Goal: Transaction & Acquisition: Purchase product/service

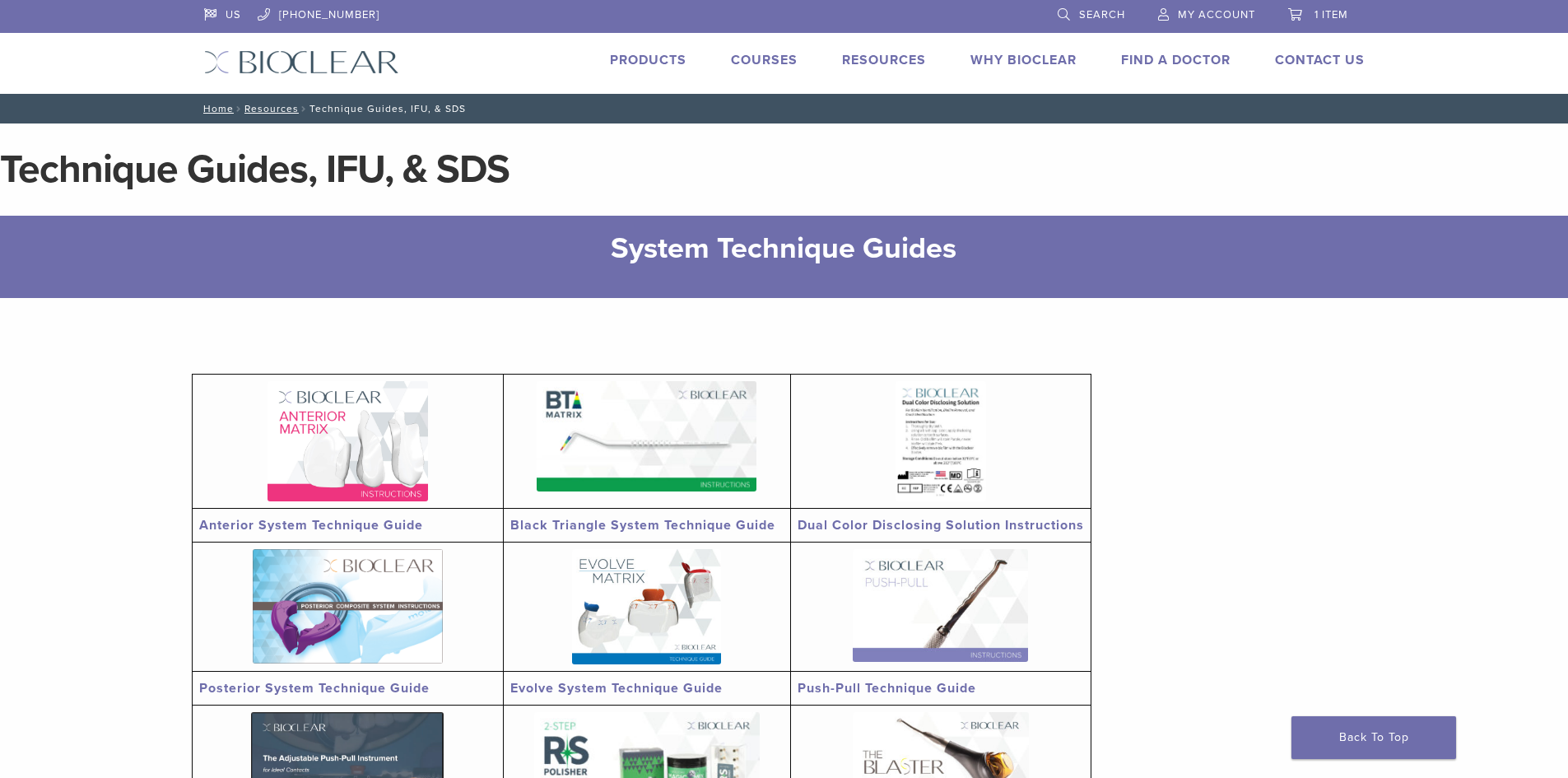
scroll to position [329, 0]
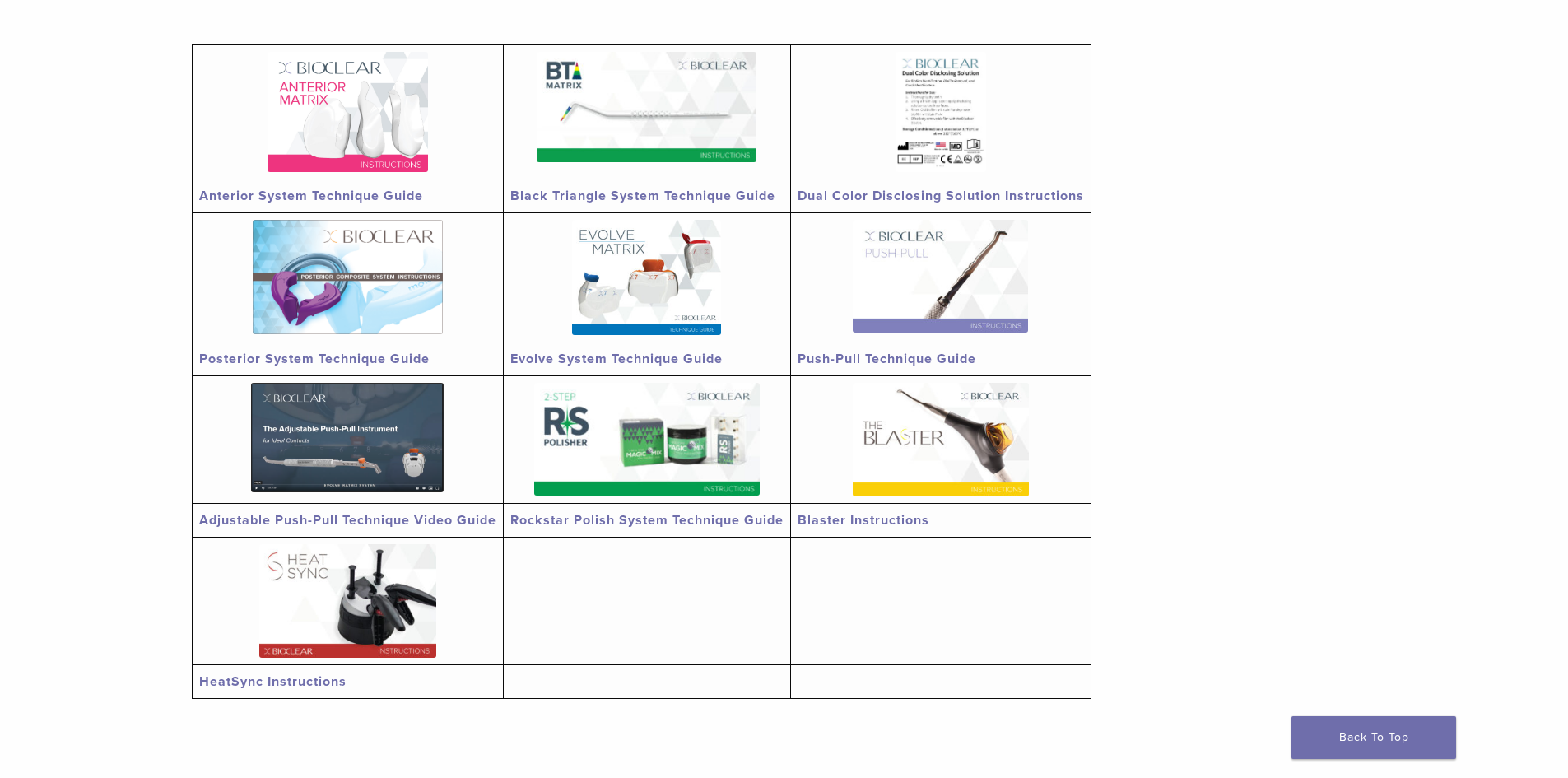
click at [940, 294] on img at bounding box center [940, 276] width 175 height 112
click at [669, 443] on img at bounding box center [647, 439] width 226 height 112
click at [349, 578] on img at bounding box center [348, 600] width 177 height 113
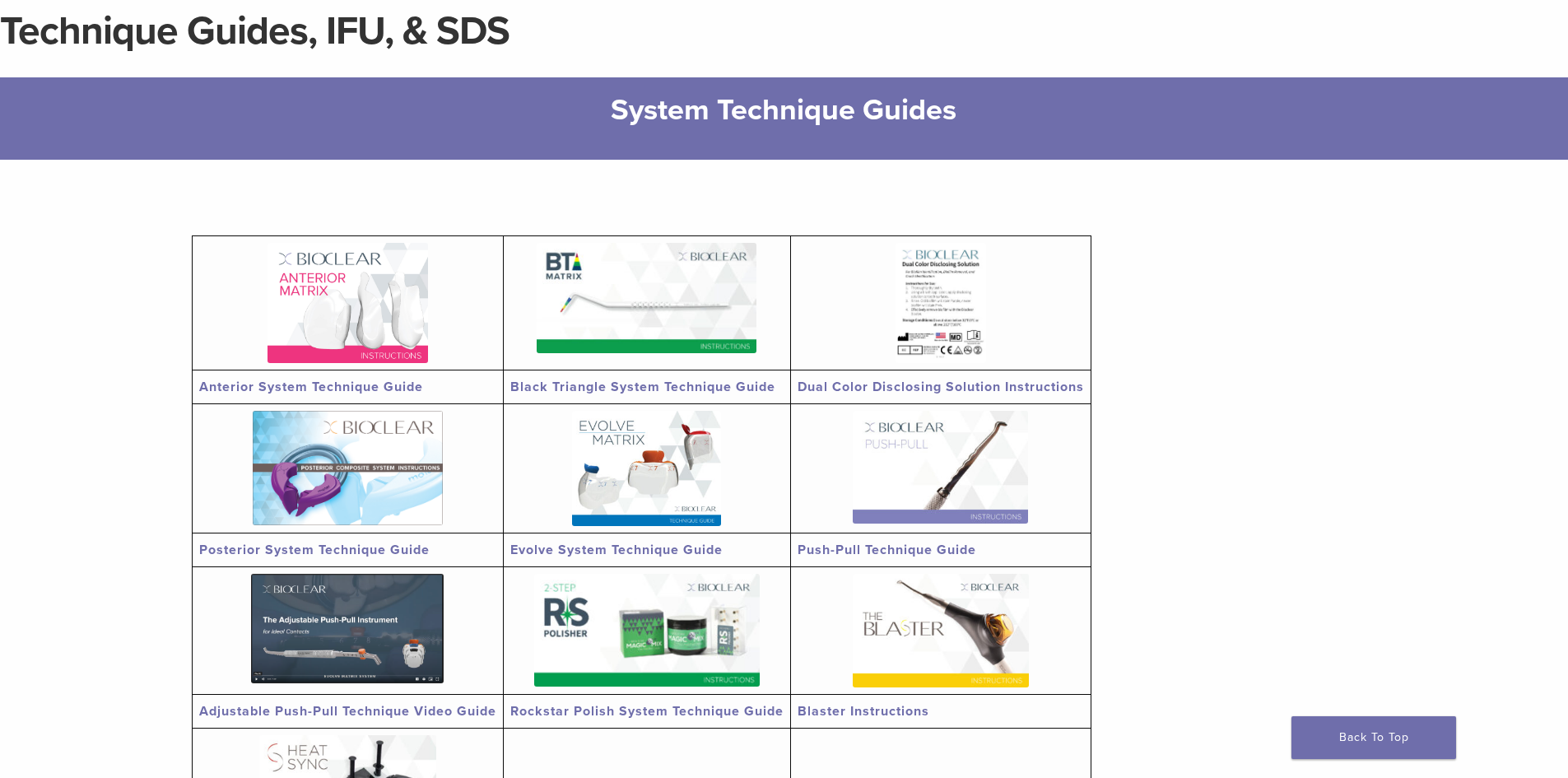
scroll to position [0, 0]
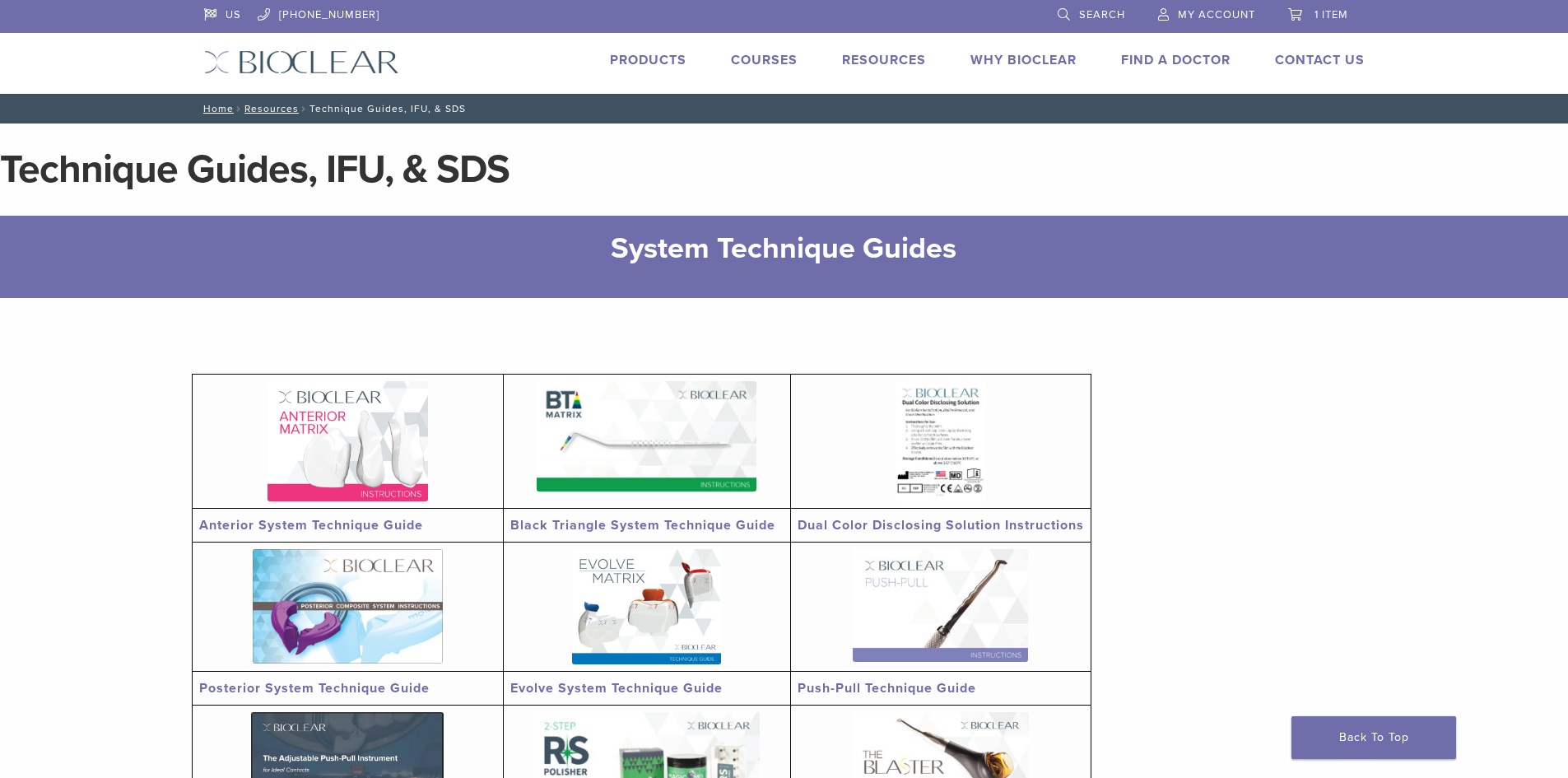
click at [633, 65] on link "Products" at bounding box center [648, 59] width 77 height 16
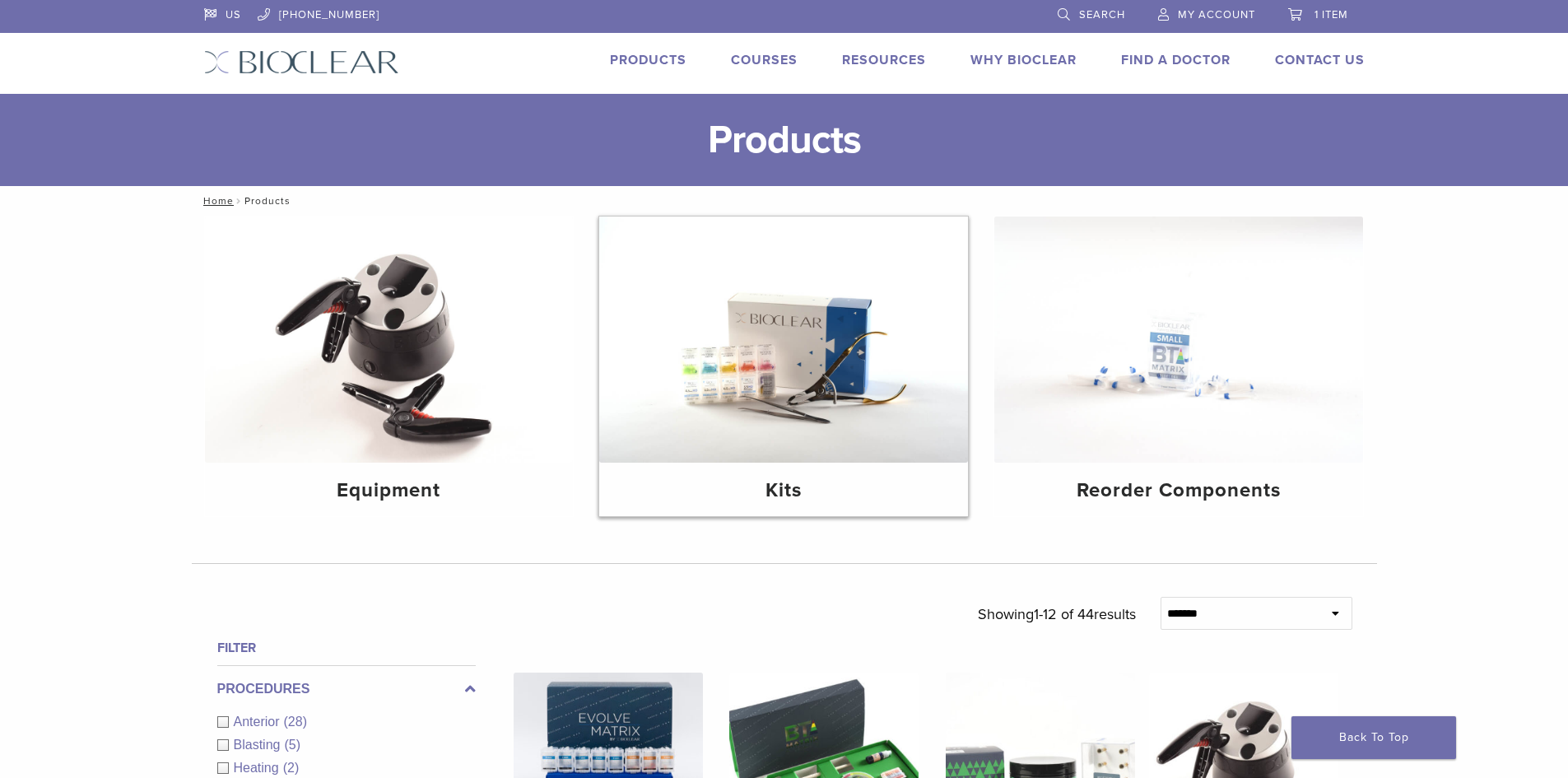
click at [778, 377] on img at bounding box center [784, 339] width 369 height 246
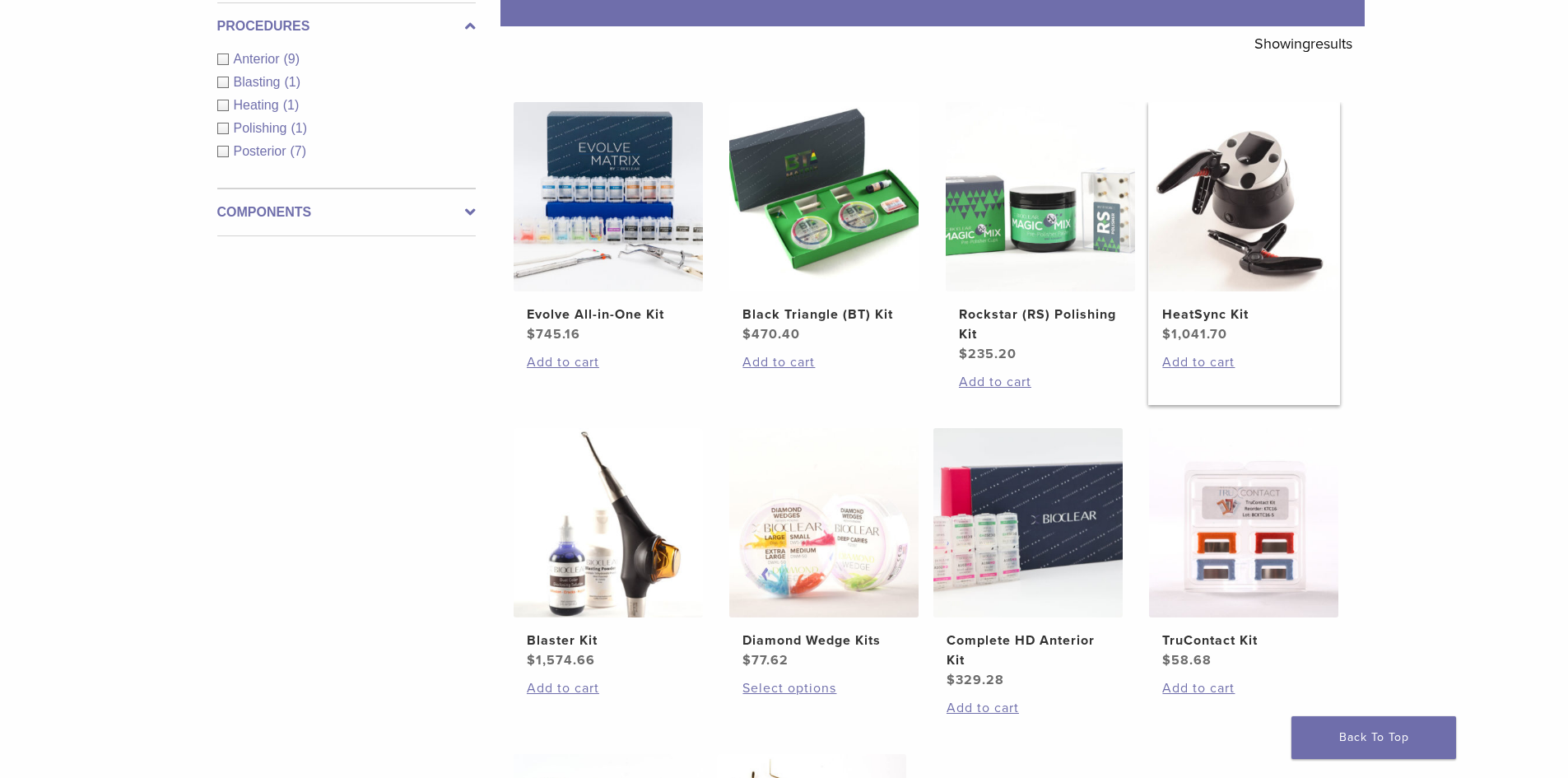
scroll to position [247, 0]
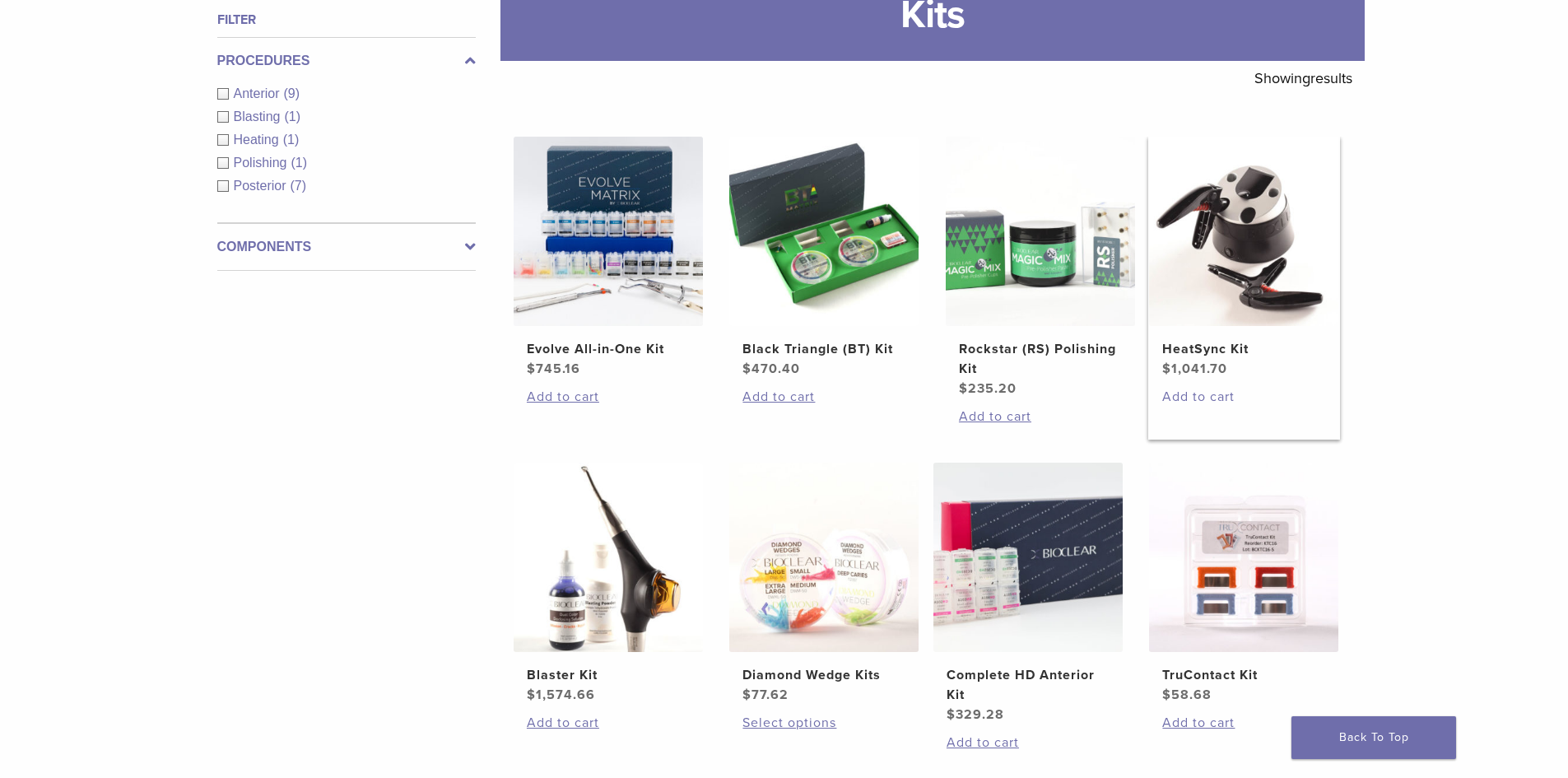
click at [1204, 395] on link "Add to cart" at bounding box center [1243, 396] width 163 height 19
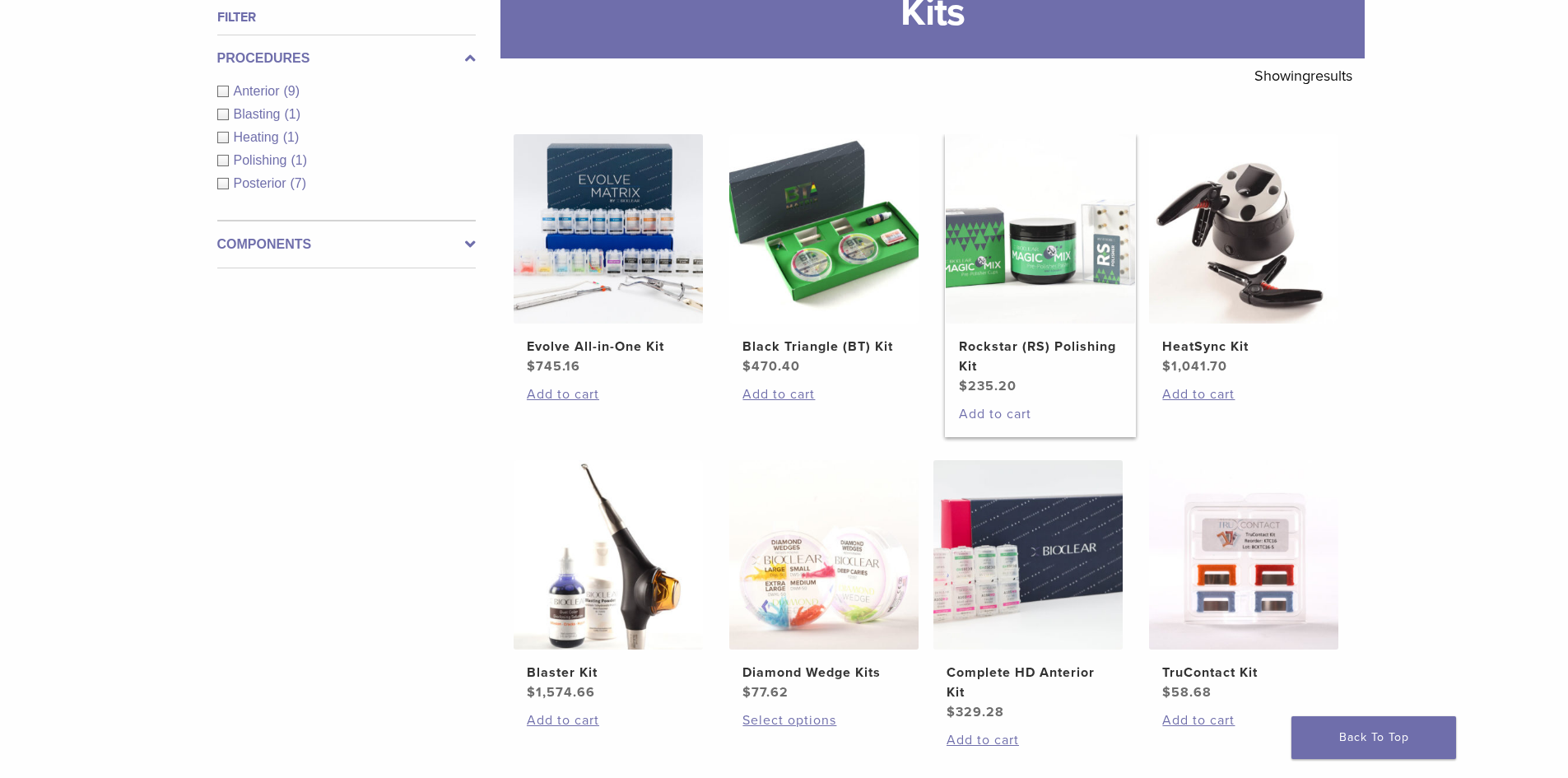
click at [1012, 419] on link "Add to cart" at bounding box center [1040, 414] width 163 height 19
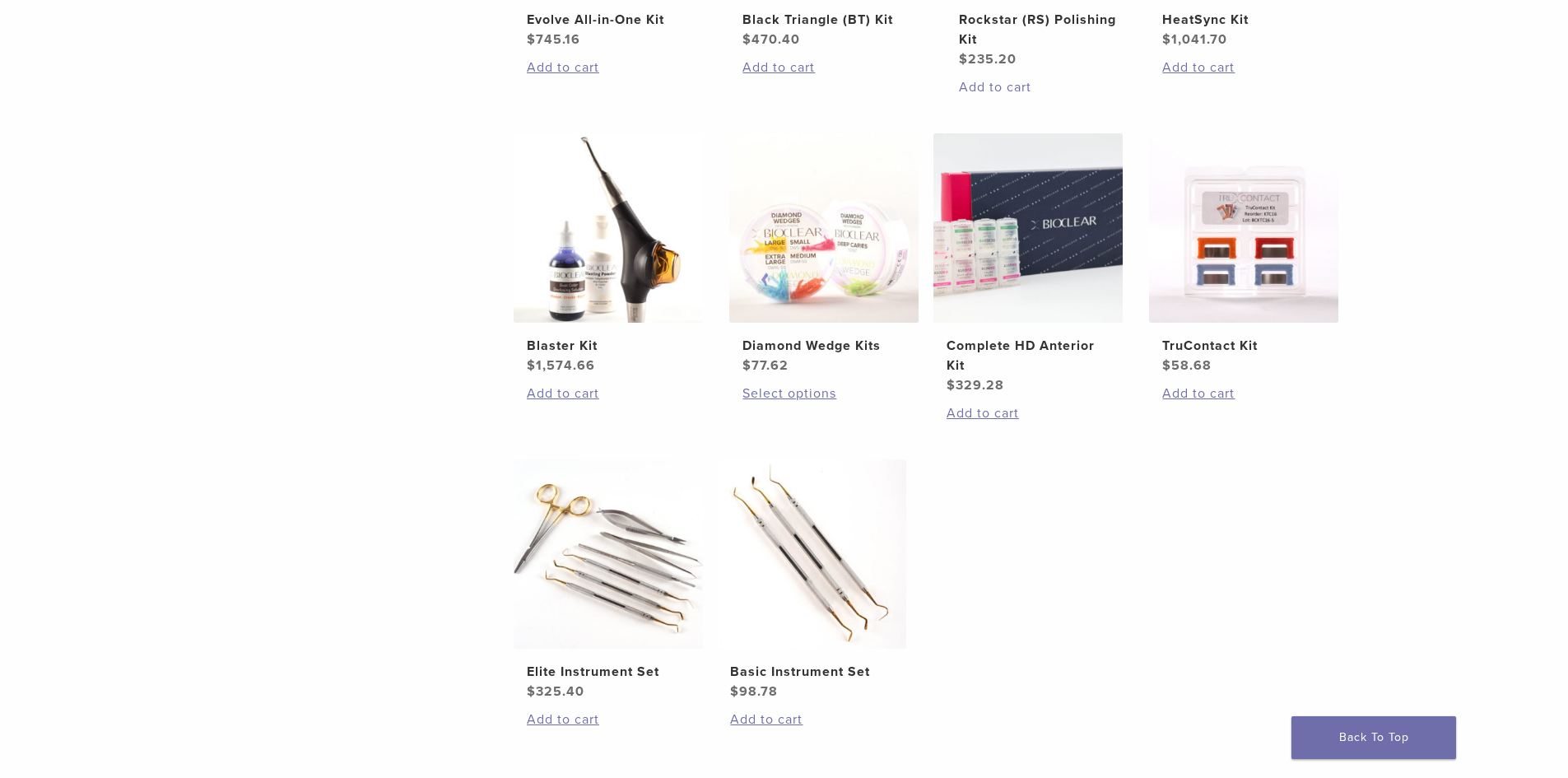
scroll to position [578, 0]
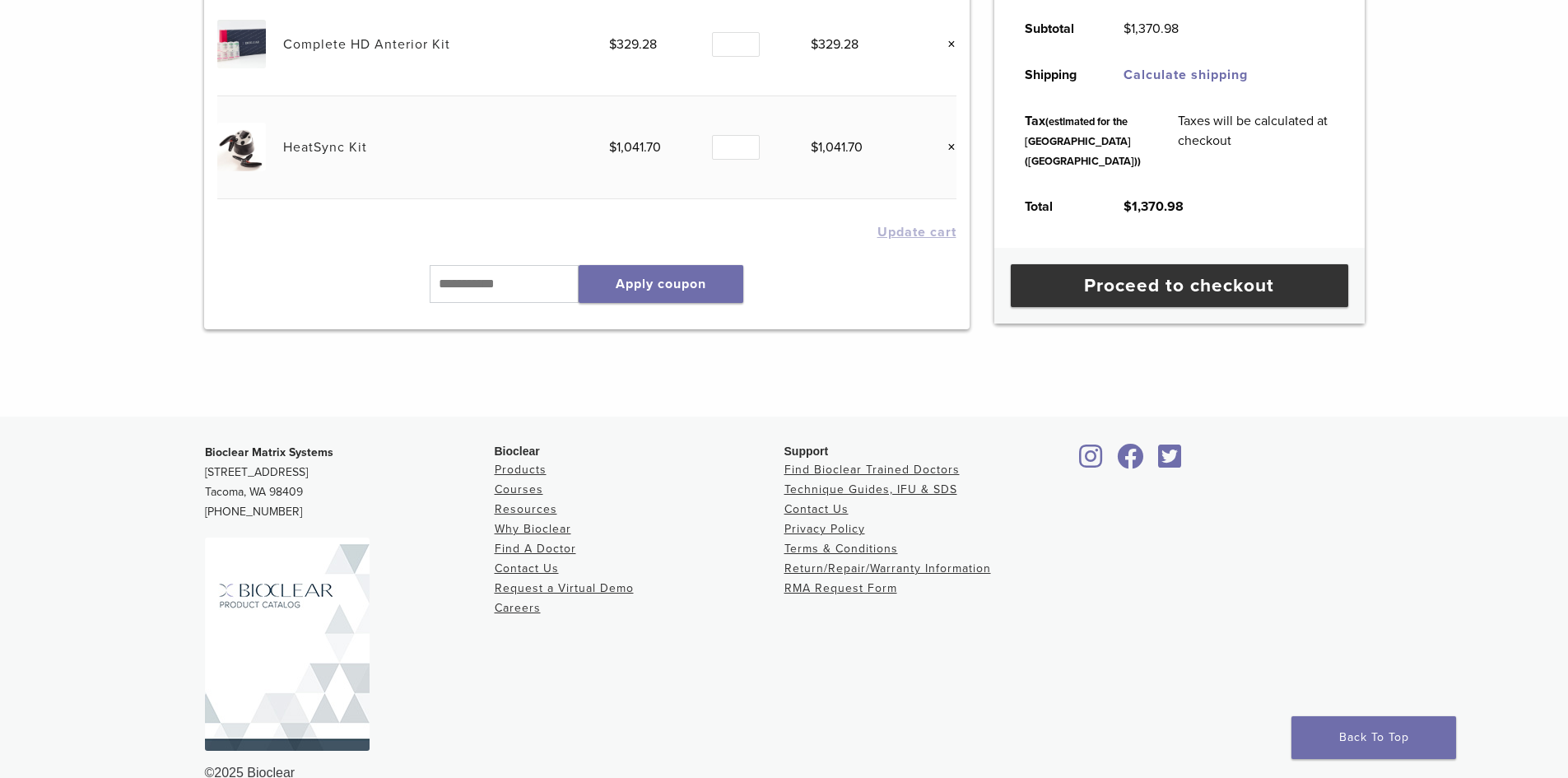
scroll to position [403, 0]
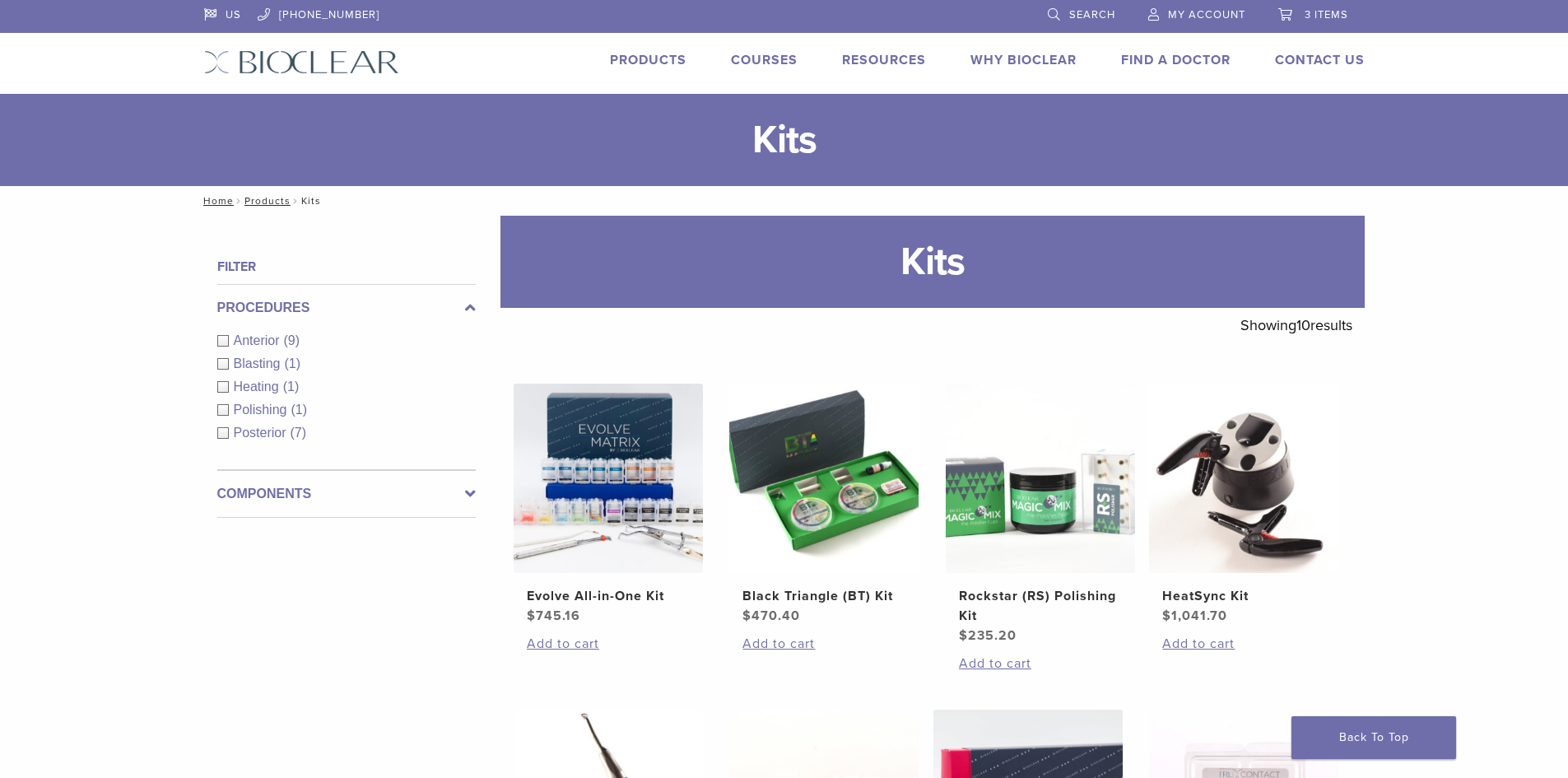
scroll to position [578, 0]
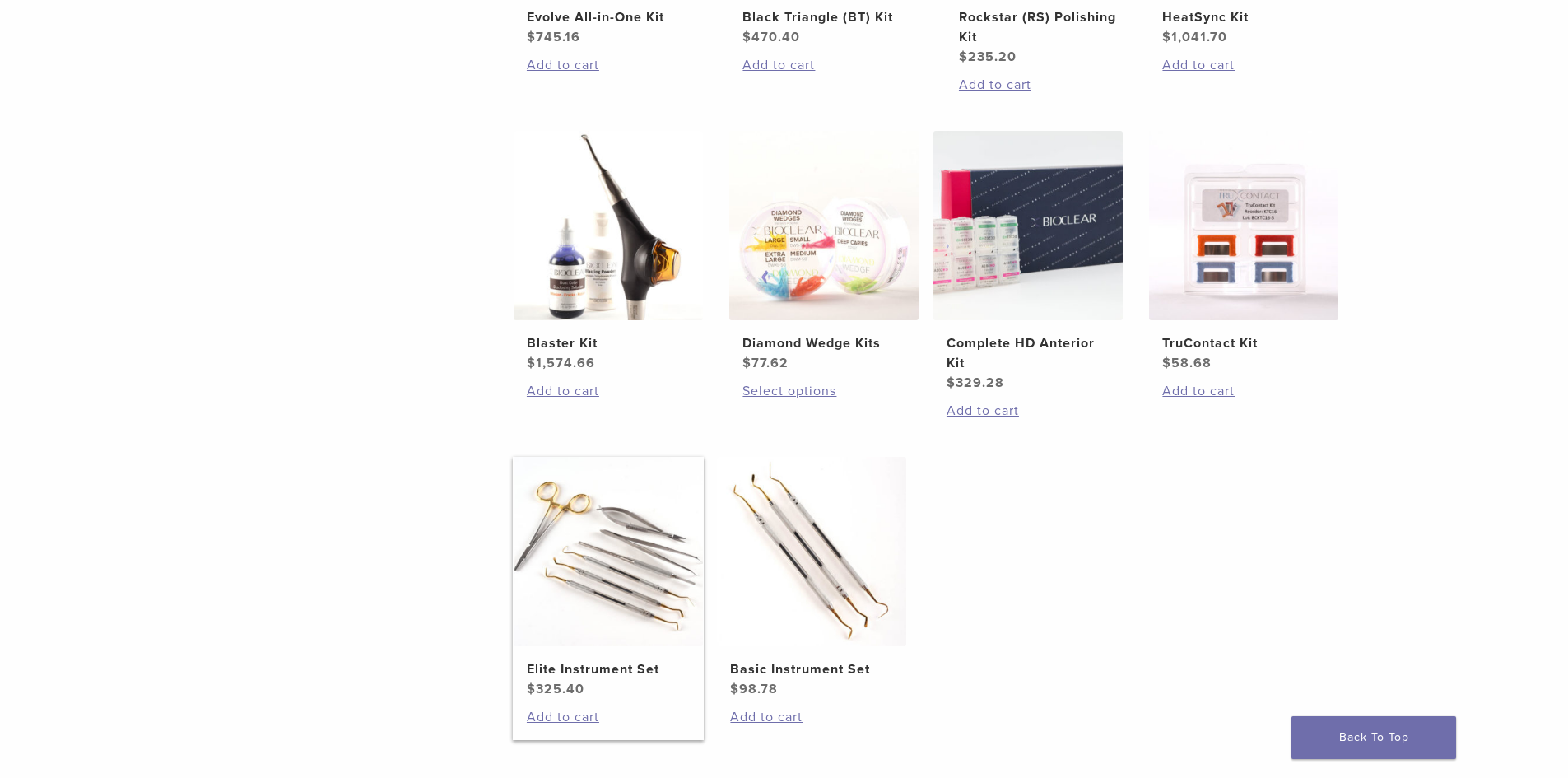
click at [599, 575] on img at bounding box center [608, 551] width 189 height 189
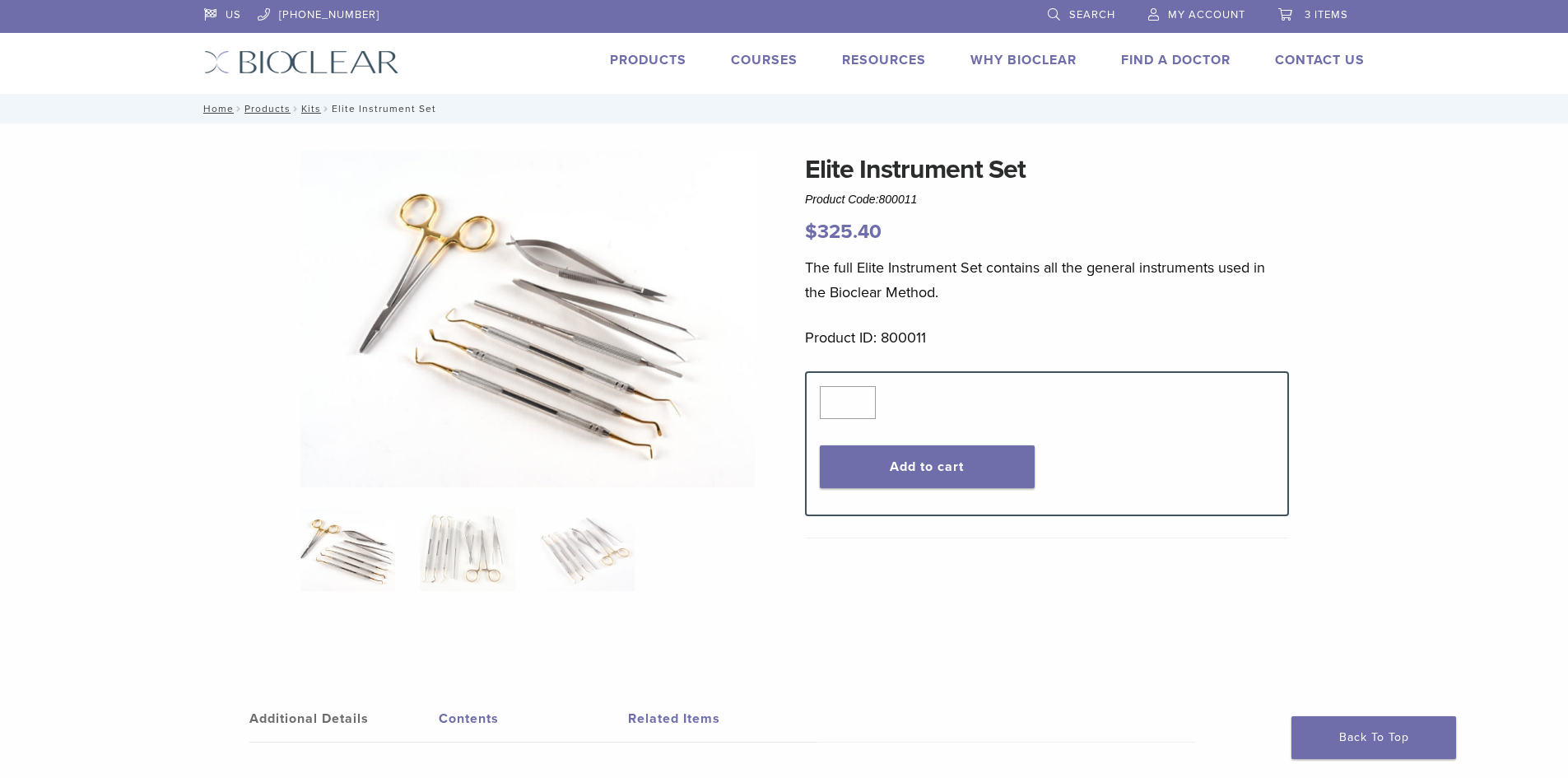
click at [358, 546] on img at bounding box center [348, 550] width 95 height 82
click at [452, 567] on img at bounding box center [467, 550] width 95 height 82
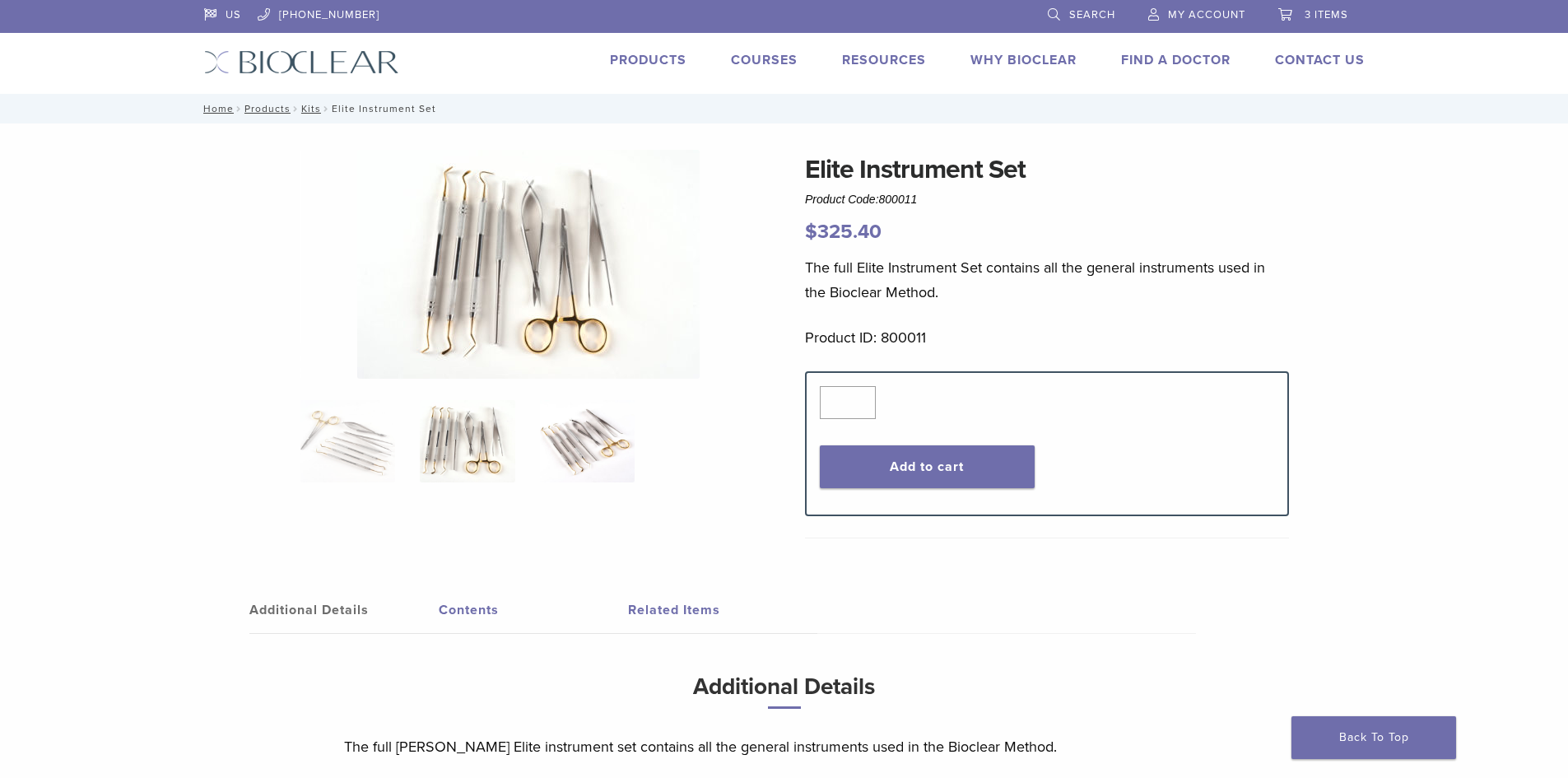
click at [604, 452] on img at bounding box center [588, 441] width 95 height 82
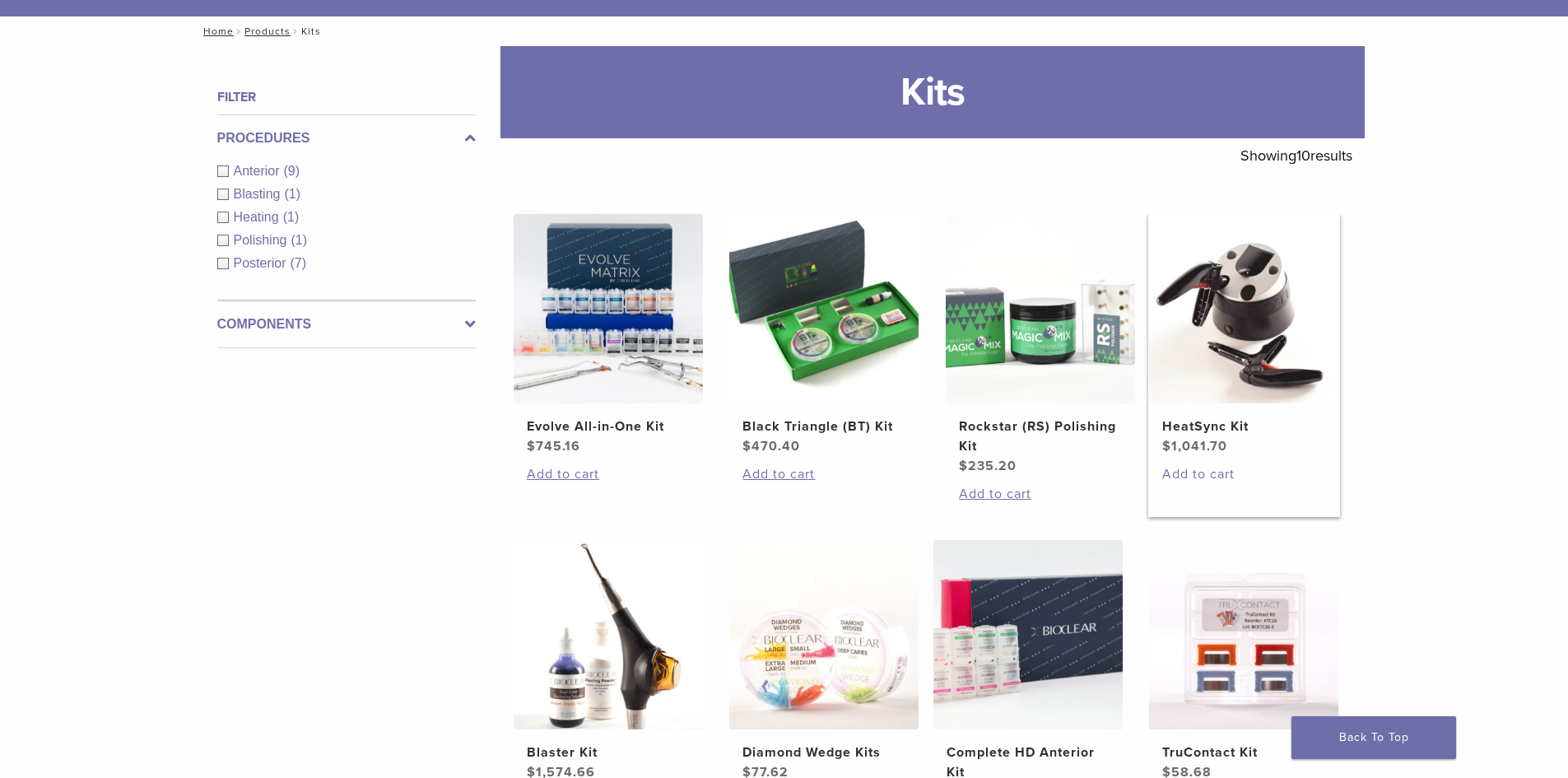
scroll to position [167, 0]
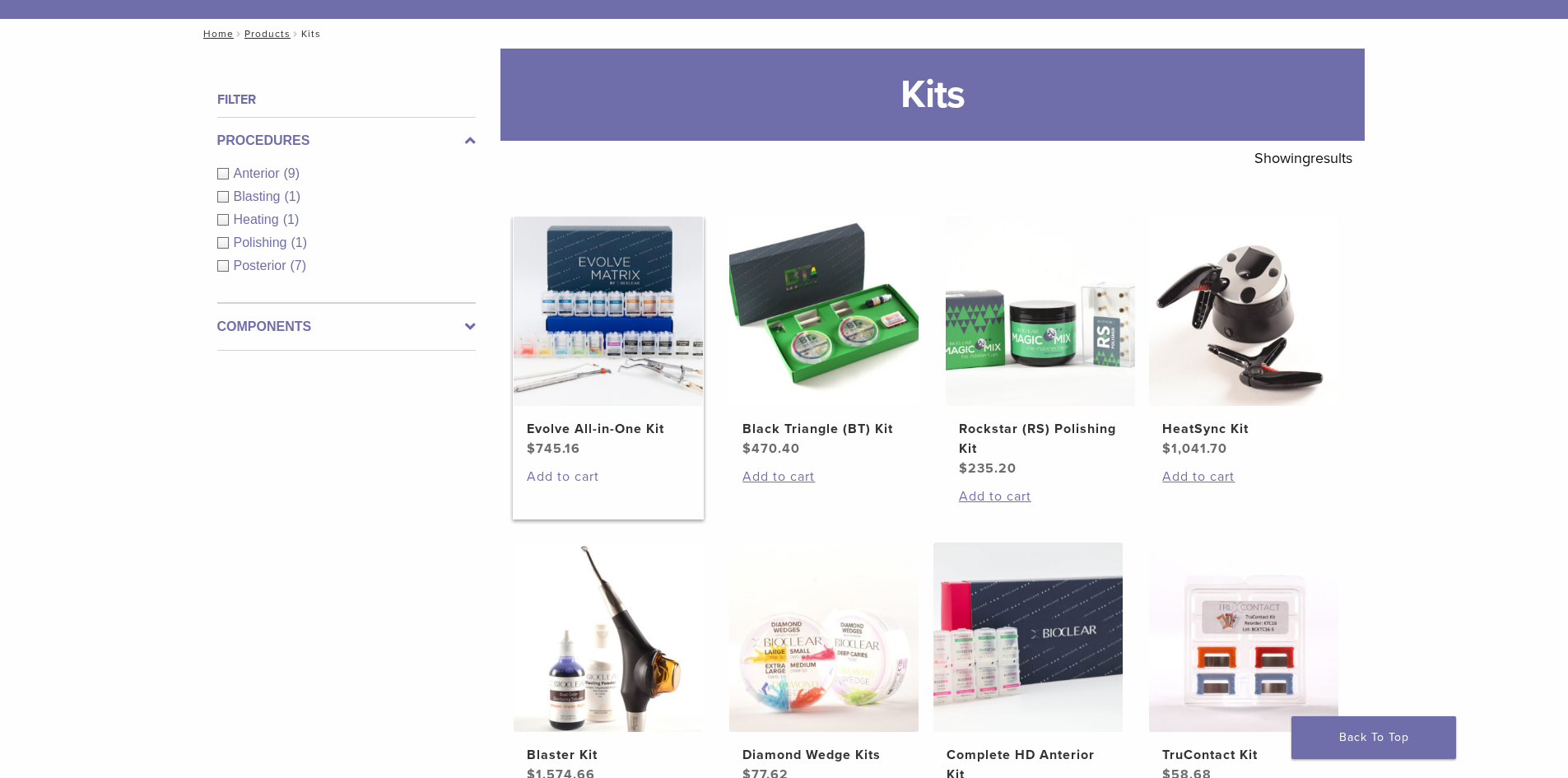
drag, startPoint x: 572, startPoint y: 474, endPoint x: 636, endPoint y: 475, distance: 64.0
click at [573, 474] on link "Add to cart" at bounding box center [608, 476] width 163 height 19
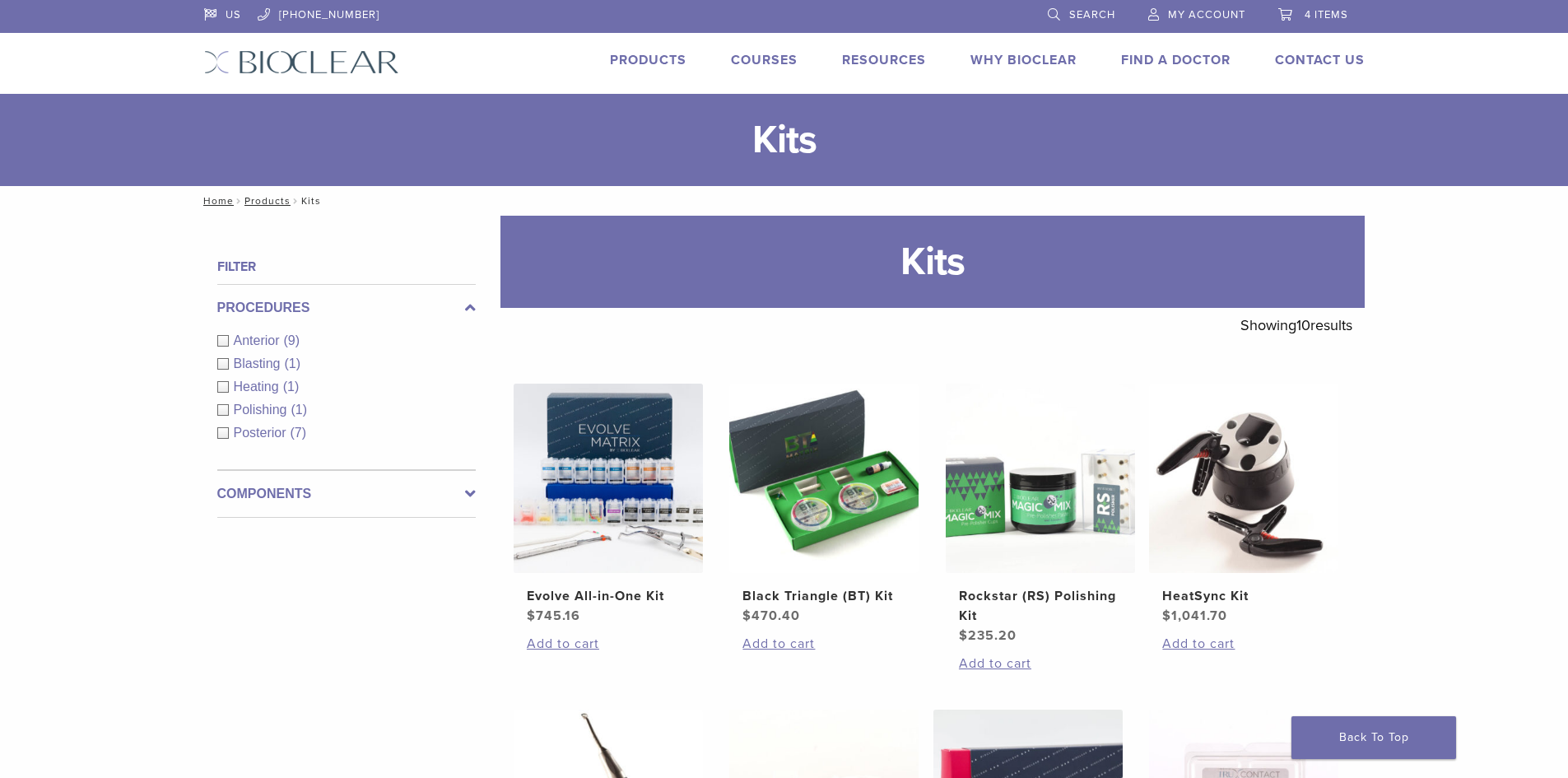
scroll to position [167, 0]
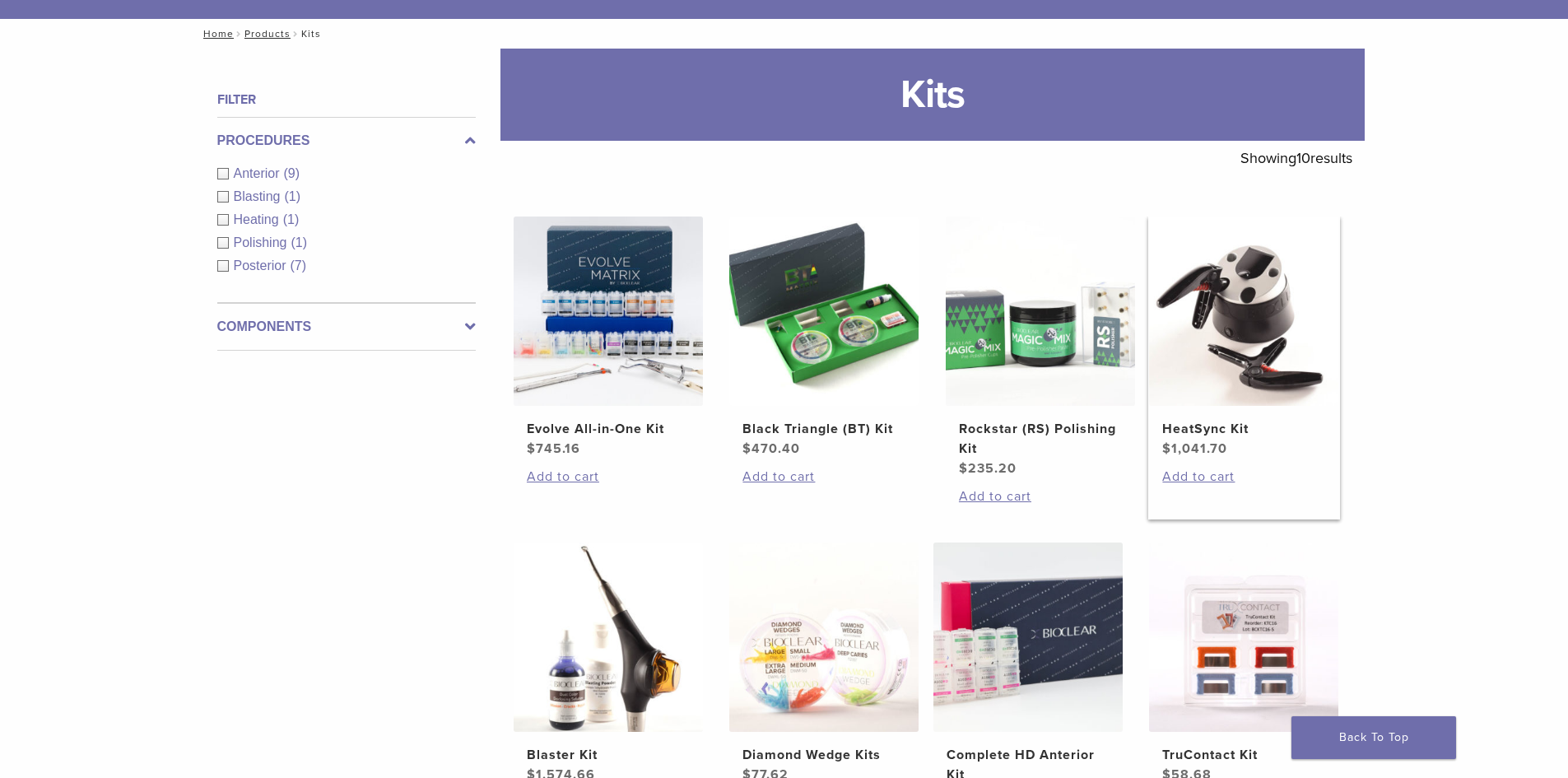
click at [1207, 344] on img at bounding box center [1244, 311] width 189 height 189
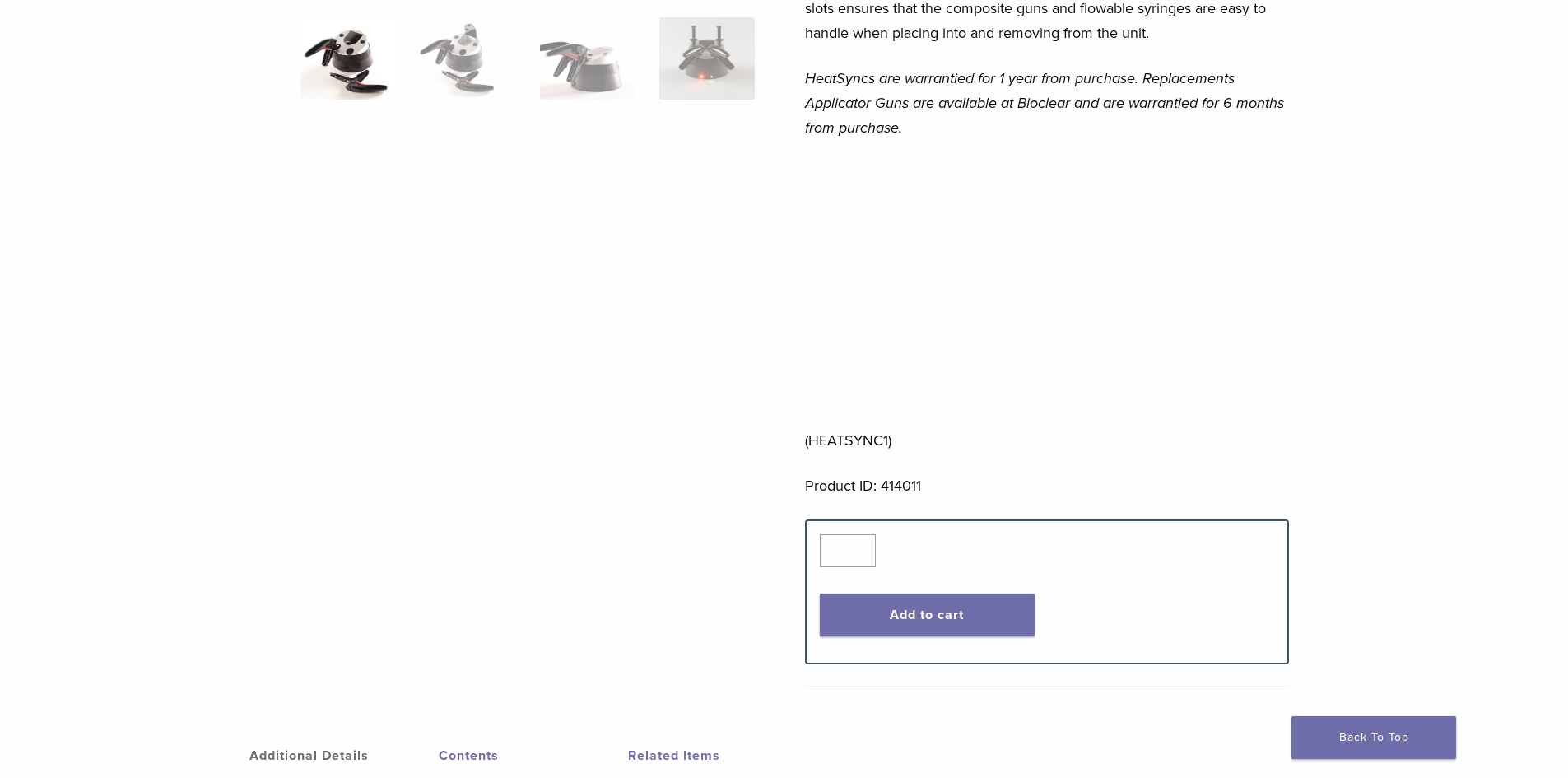
scroll to position [247, 0]
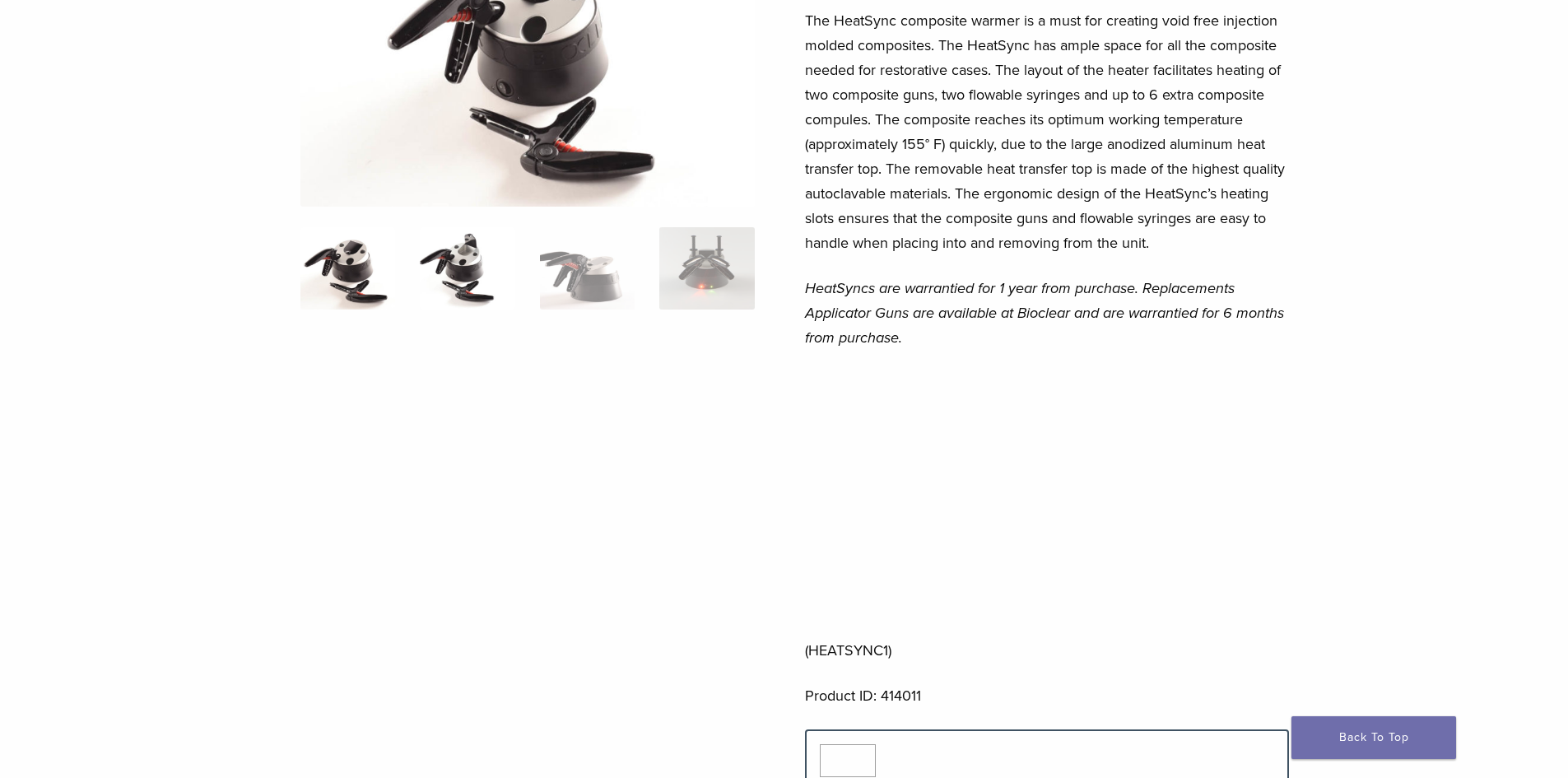
click at [457, 261] on img at bounding box center [467, 268] width 95 height 82
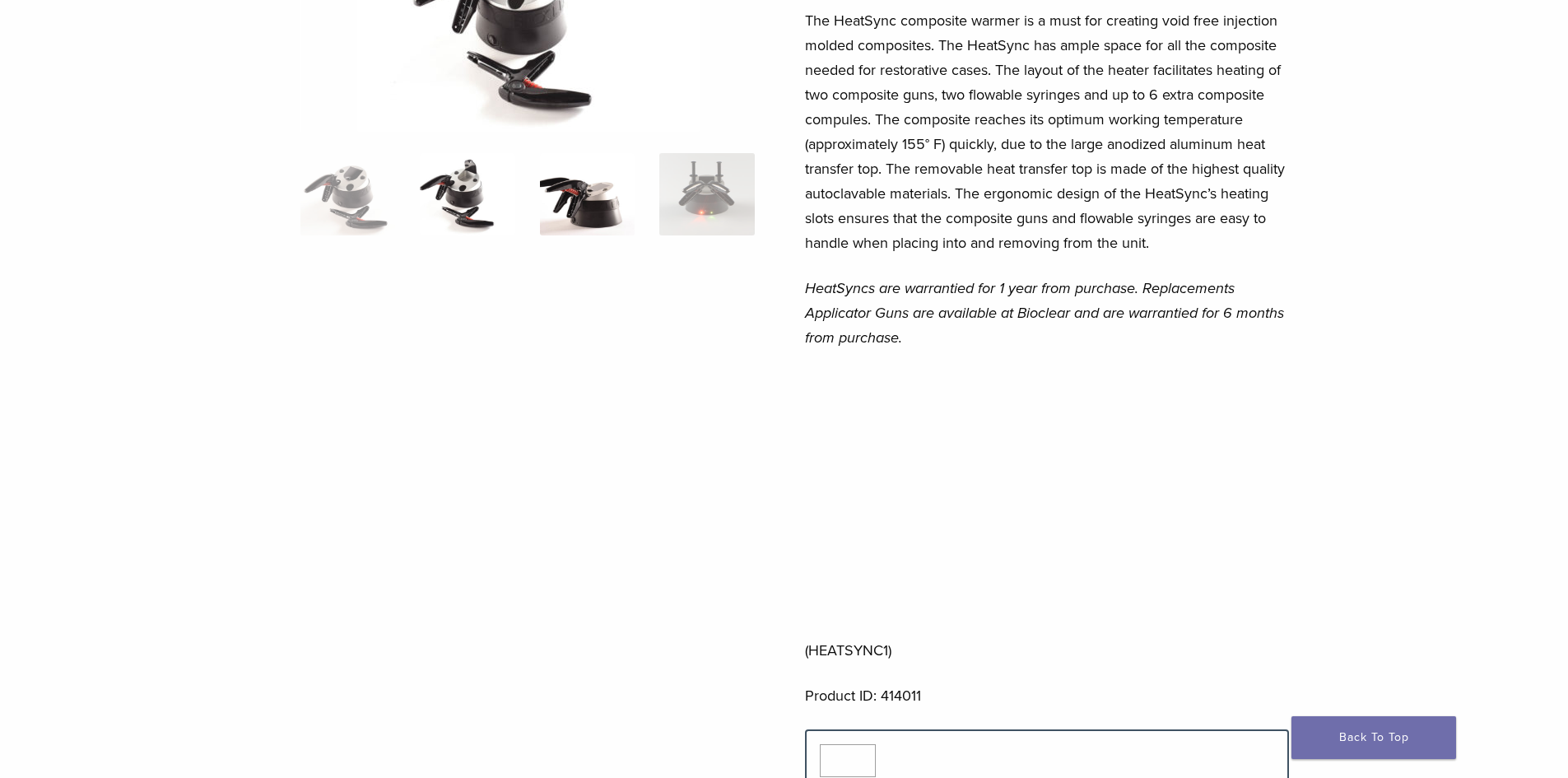
click at [607, 222] on img at bounding box center [588, 194] width 95 height 82
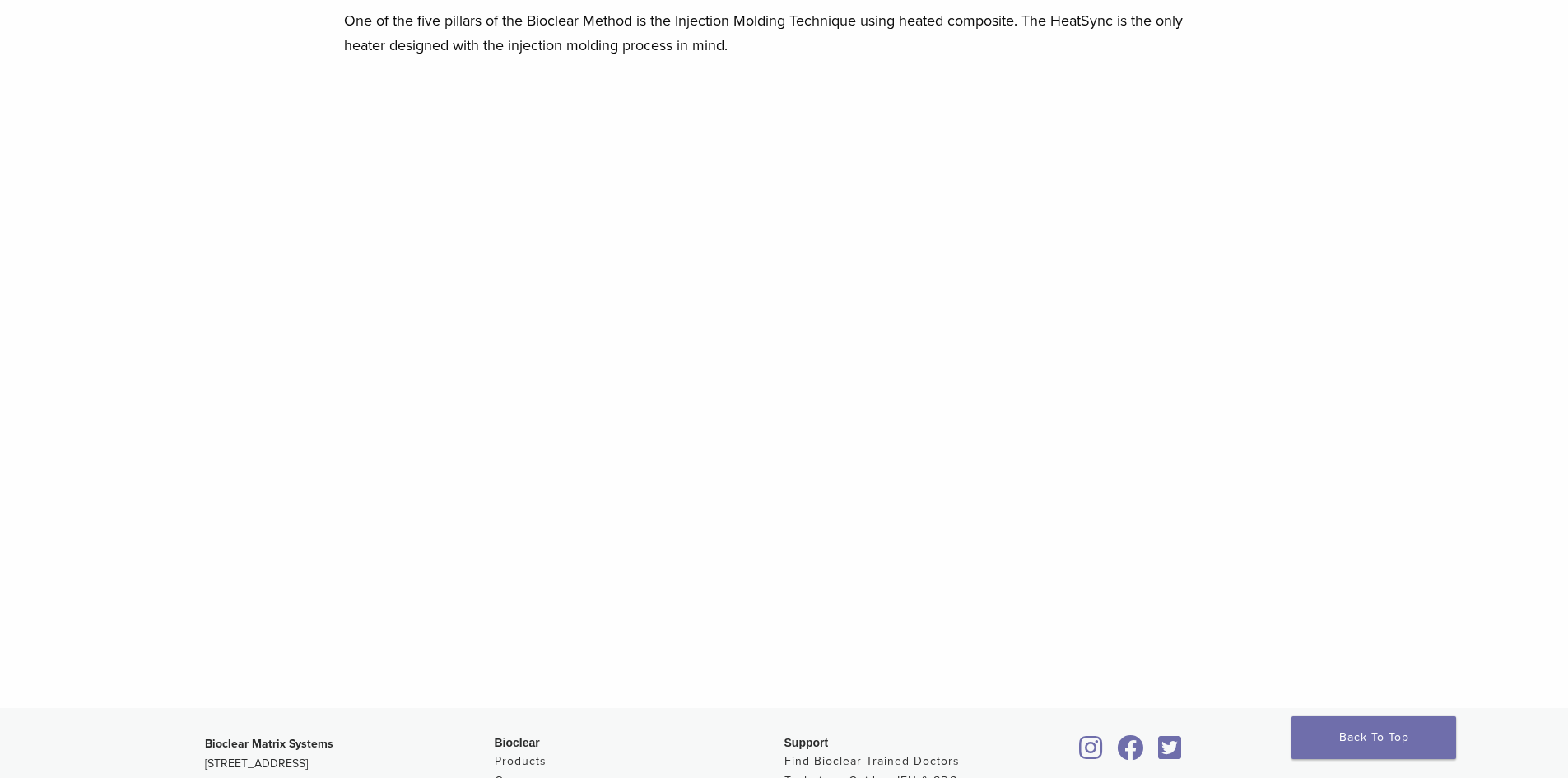
scroll to position [1323, 0]
